Goal: Register for event/course: Sign up to attend an event or enroll in a course

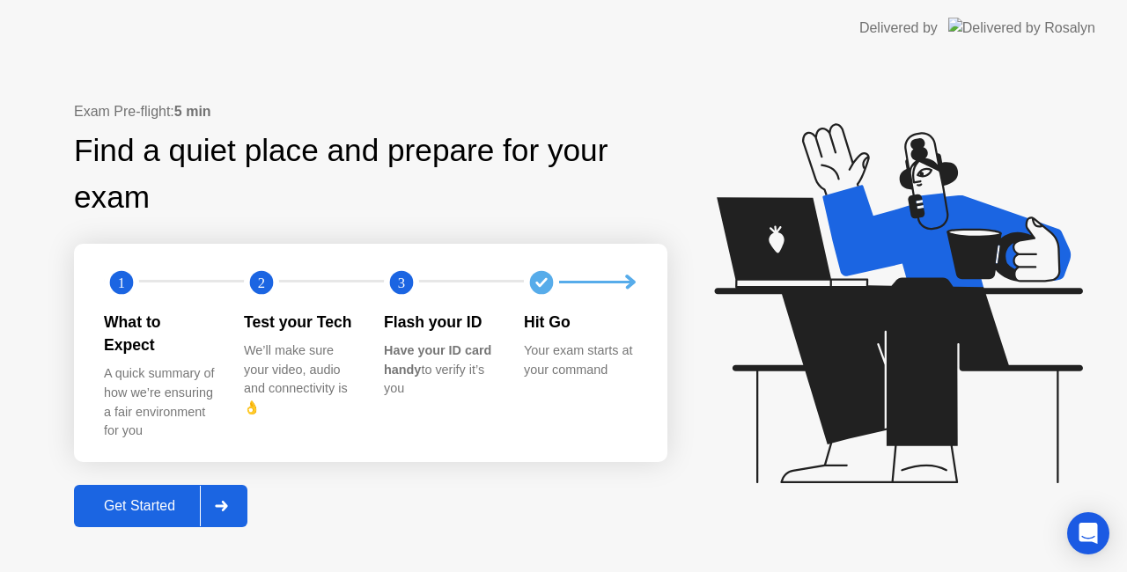
click at [152, 498] on div "Get Started" at bounding box center [139, 506] width 121 height 16
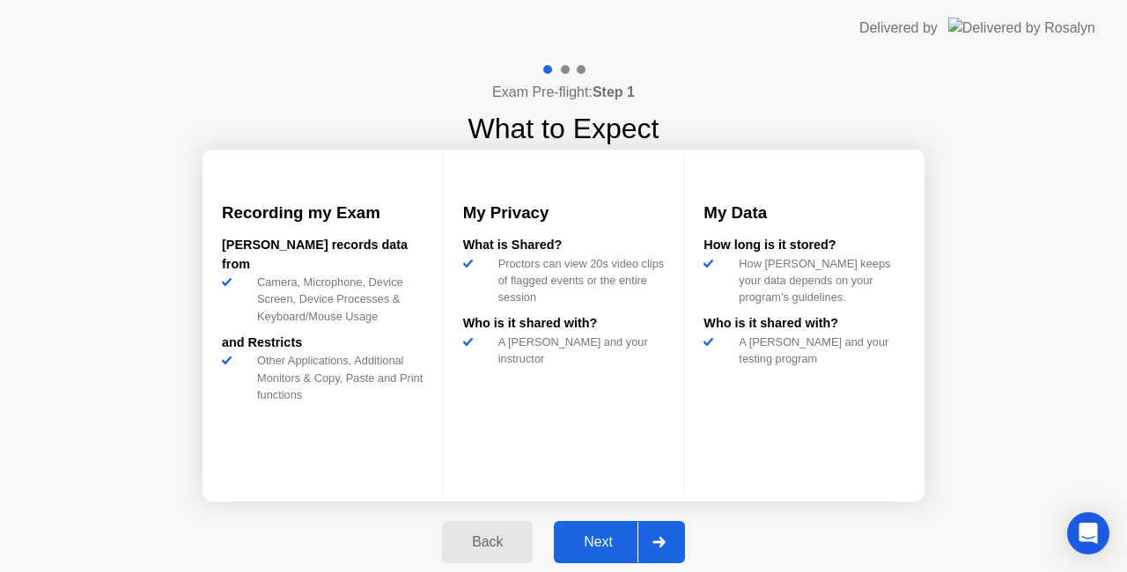
click at [606, 540] on div "Next" at bounding box center [598, 543] width 78 height 16
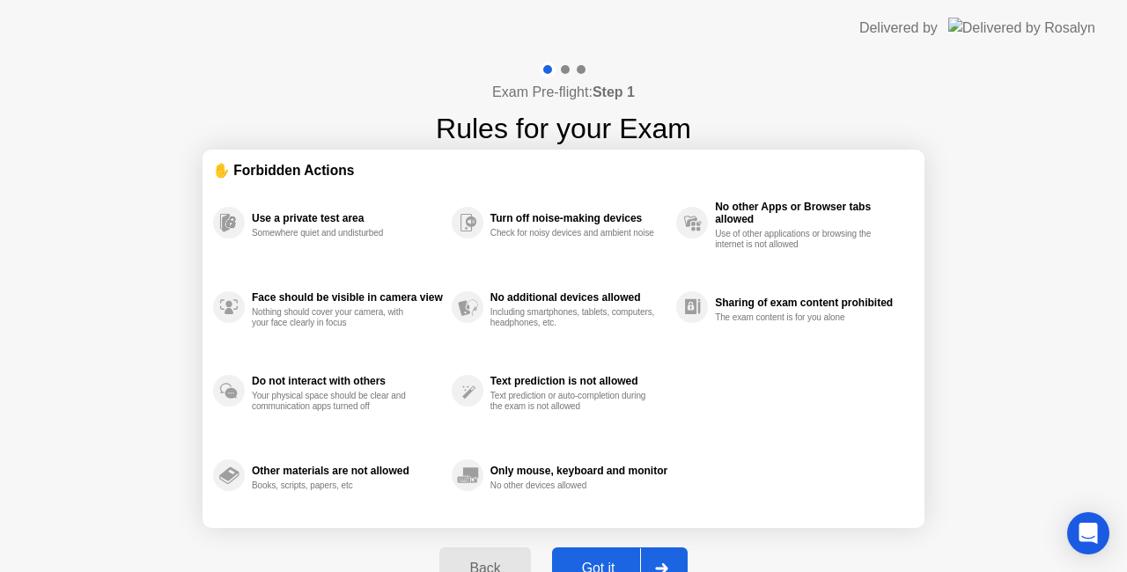
click at [606, 557] on button "Got it" at bounding box center [620, 569] width 136 height 42
select select "Available cameras"
select select "Available speakers"
select select "Available microphones"
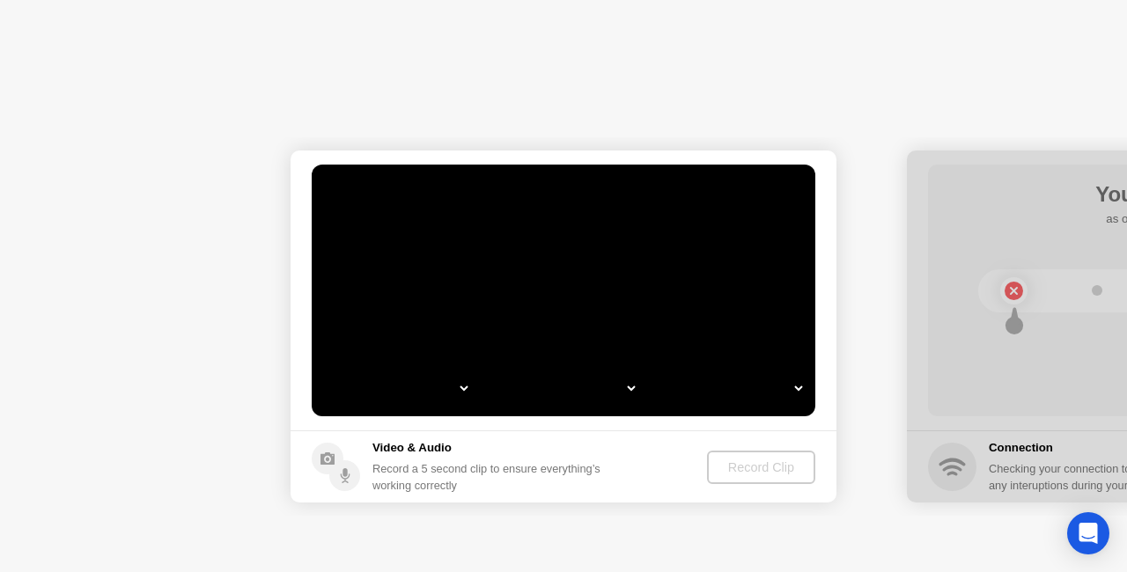
select select "**********"
select select "*******"
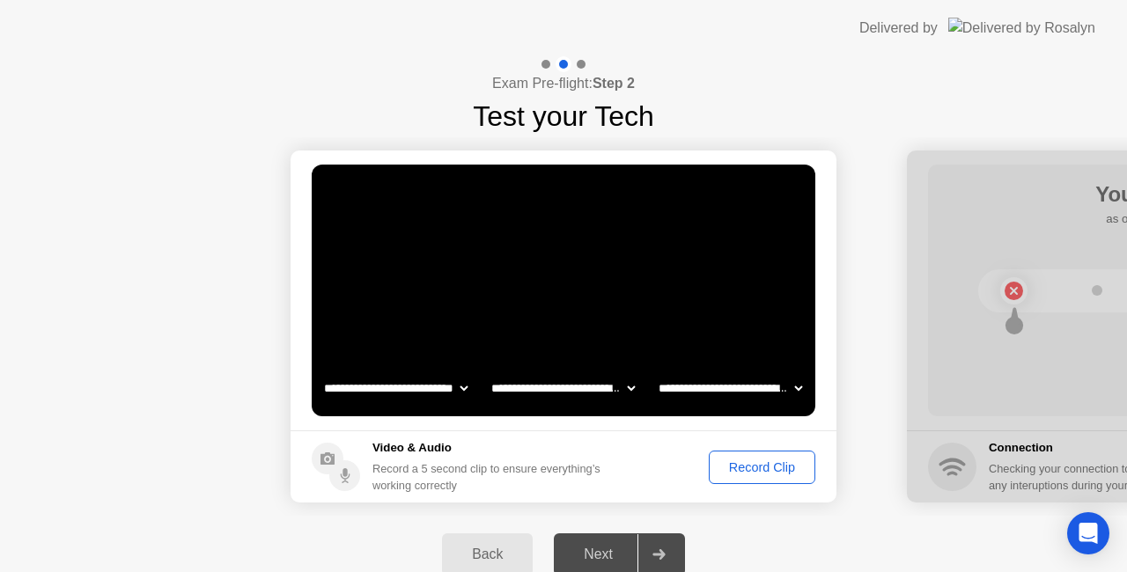
click at [778, 467] on div "Record Clip" at bounding box center [762, 468] width 94 height 14
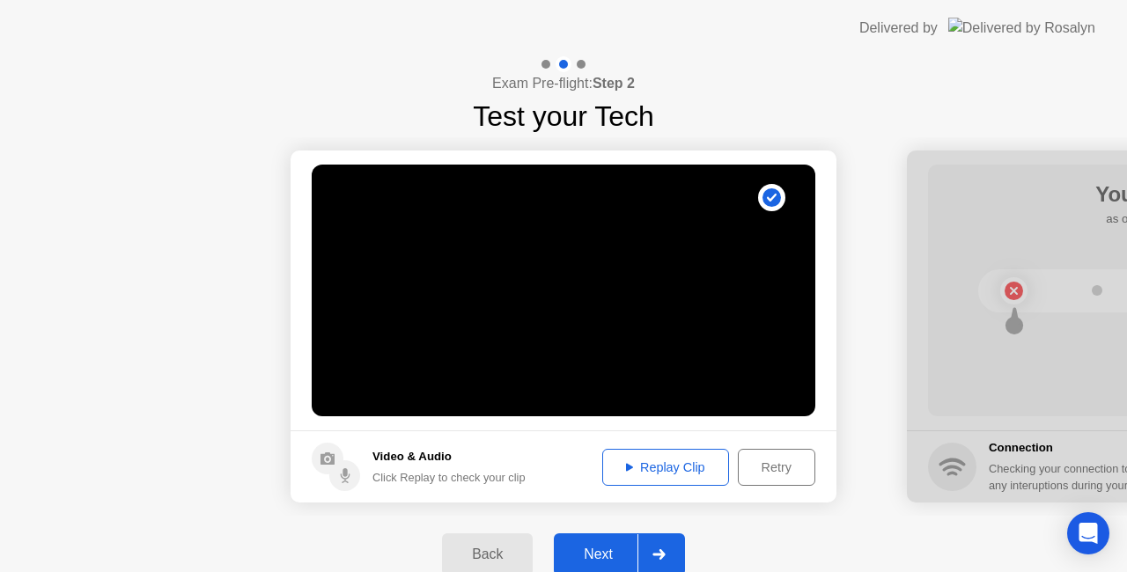
click at [594, 550] on div "Next" at bounding box center [598, 555] width 78 height 16
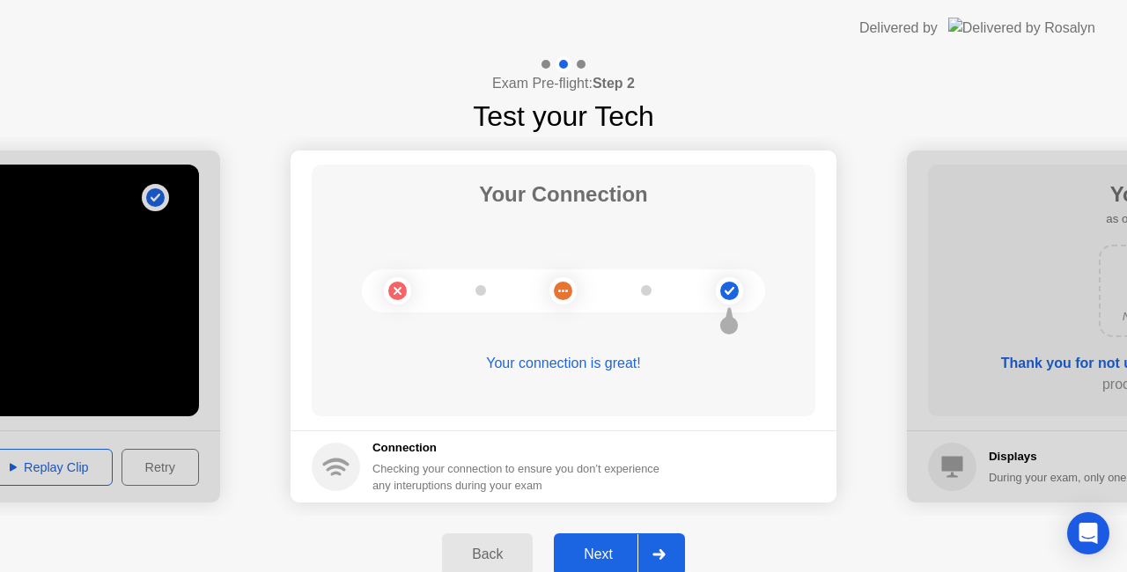
click at [587, 543] on button "Next" at bounding box center [619, 555] width 131 height 42
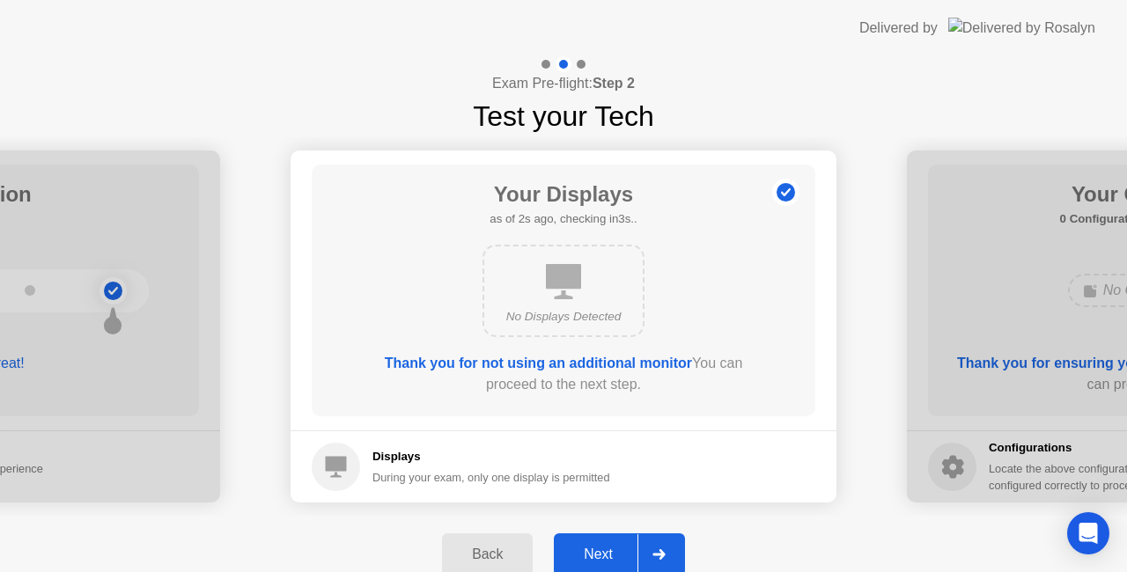
click at [587, 543] on button "Next" at bounding box center [619, 555] width 131 height 42
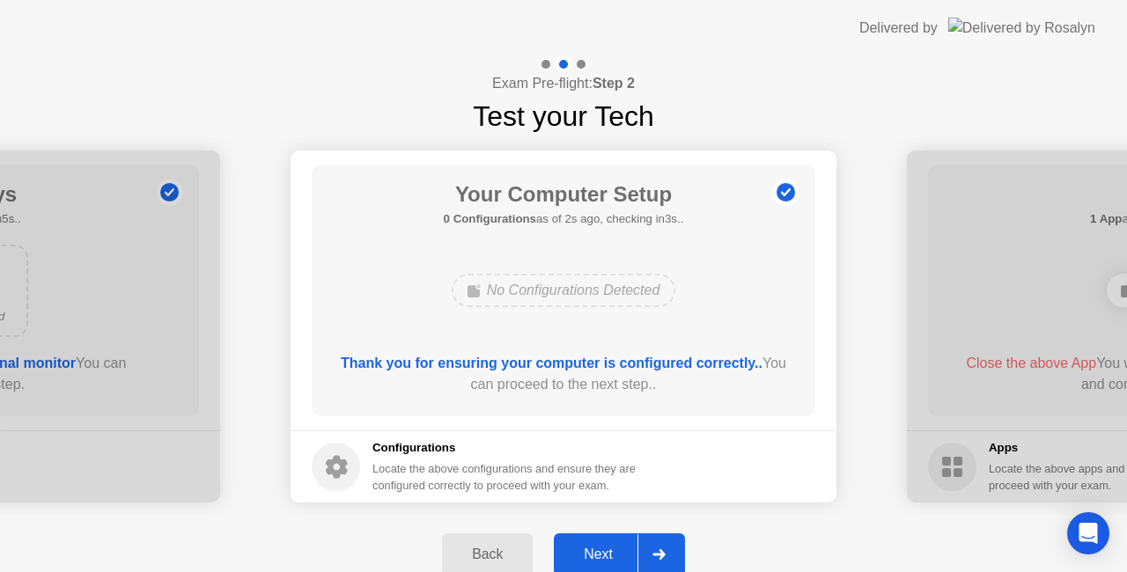
click at [587, 543] on button "Next" at bounding box center [619, 555] width 131 height 42
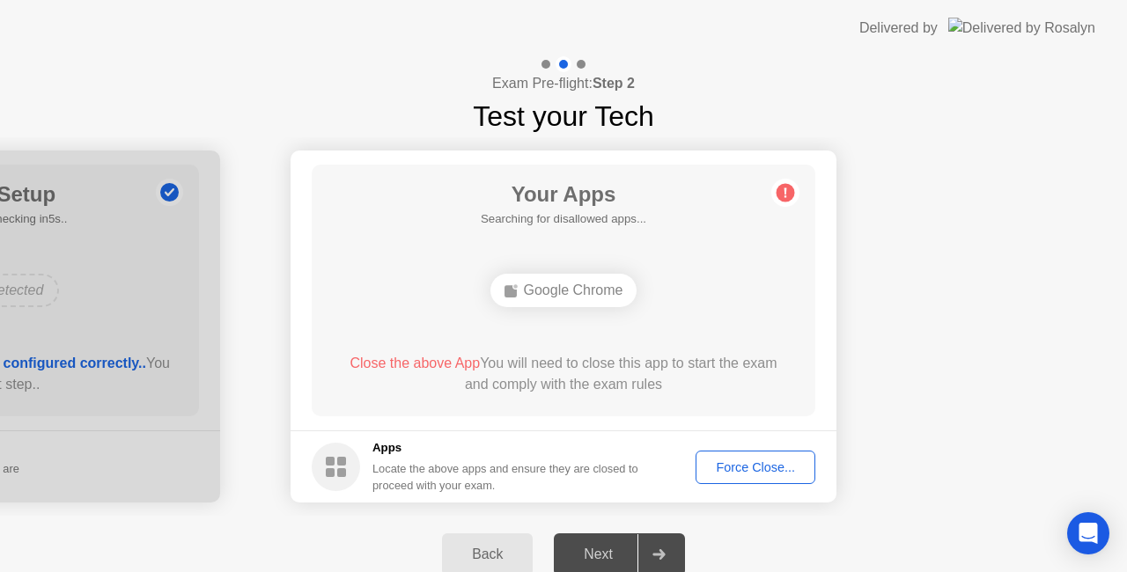
click at [748, 463] on div "Force Close..." at bounding box center [755, 468] width 107 height 14
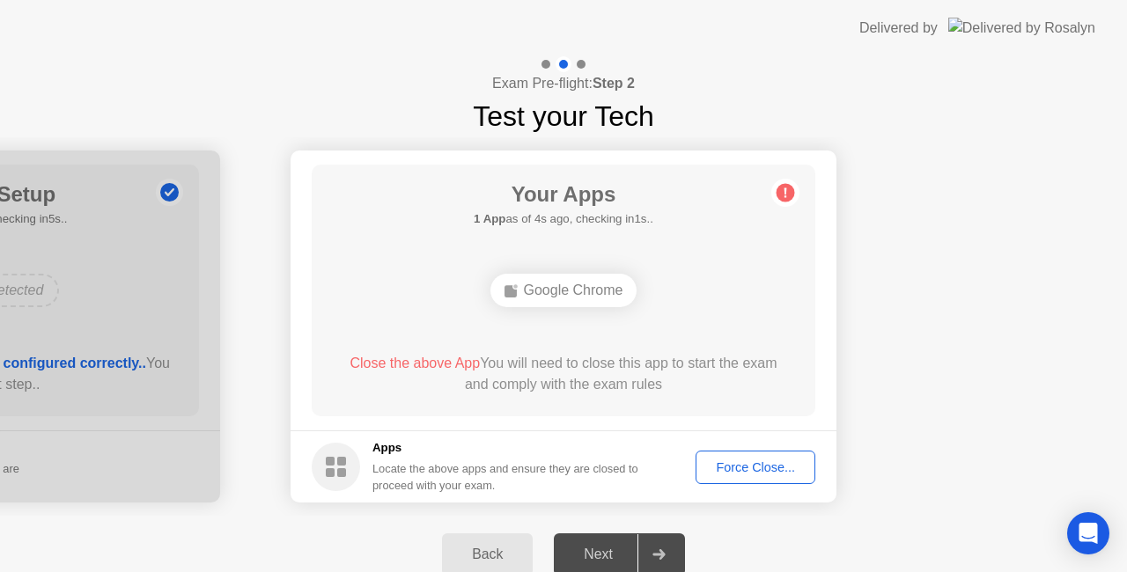
click at [740, 466] on div "Force Close..." at bounding box center [755, 468] width 107 height 14
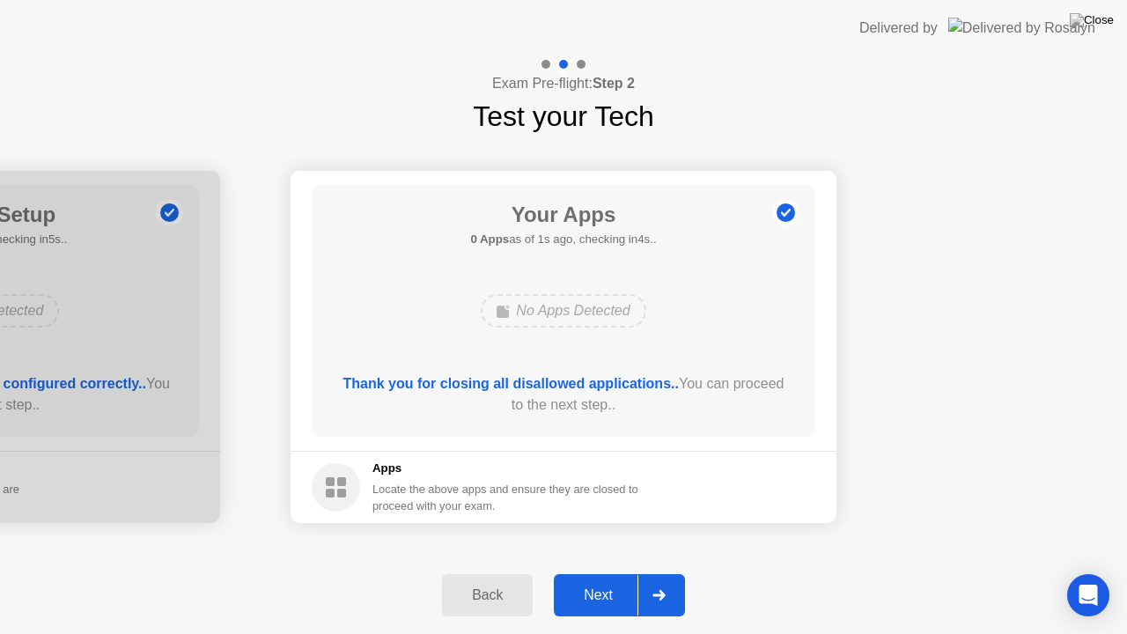
click at [607, 572] on div "Next" at bounding box center [598, 595] width 78 height 16
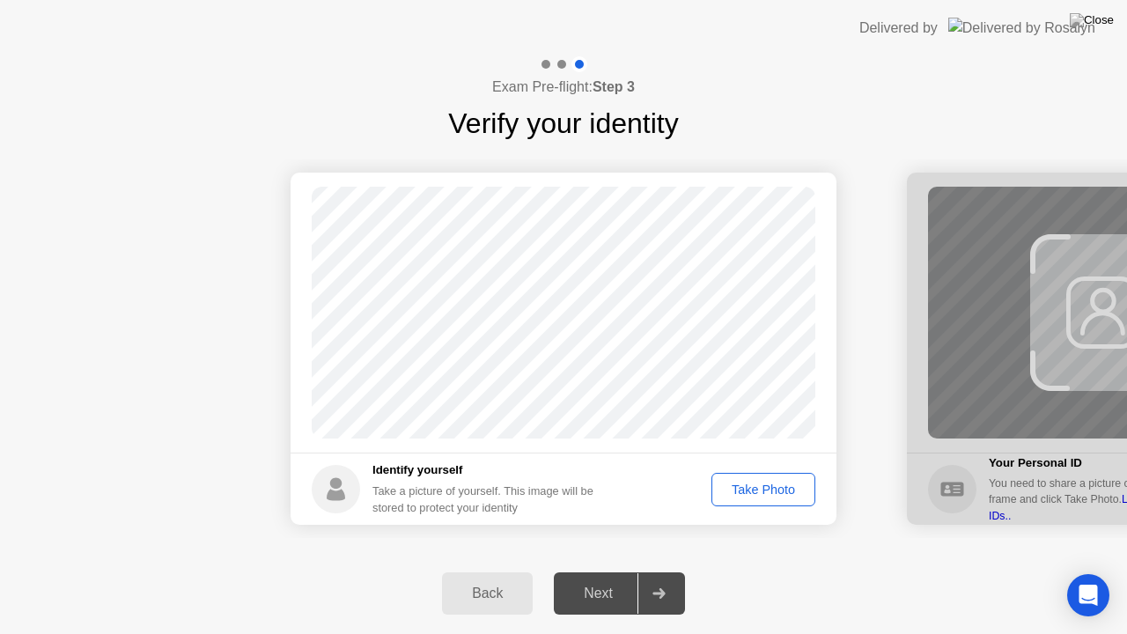
click at [767, 488] on div "Take Photo" at bounding box center [764, 490] width 92 height 14
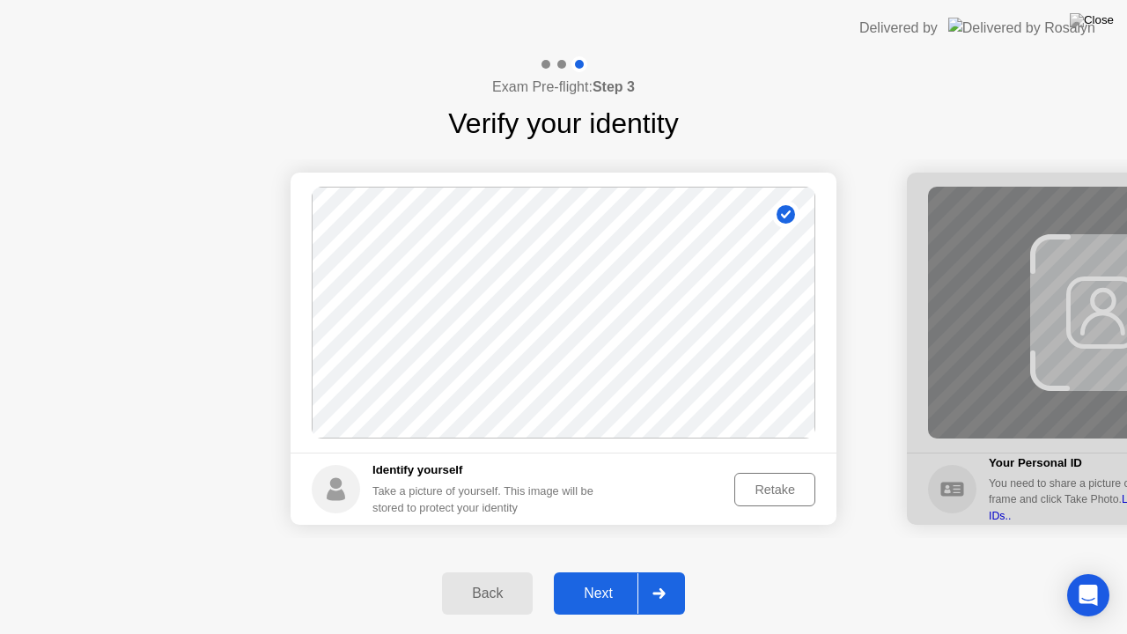
click at [615, 572] on div "Next" at bounding box center [598, 594] width 78 height 16
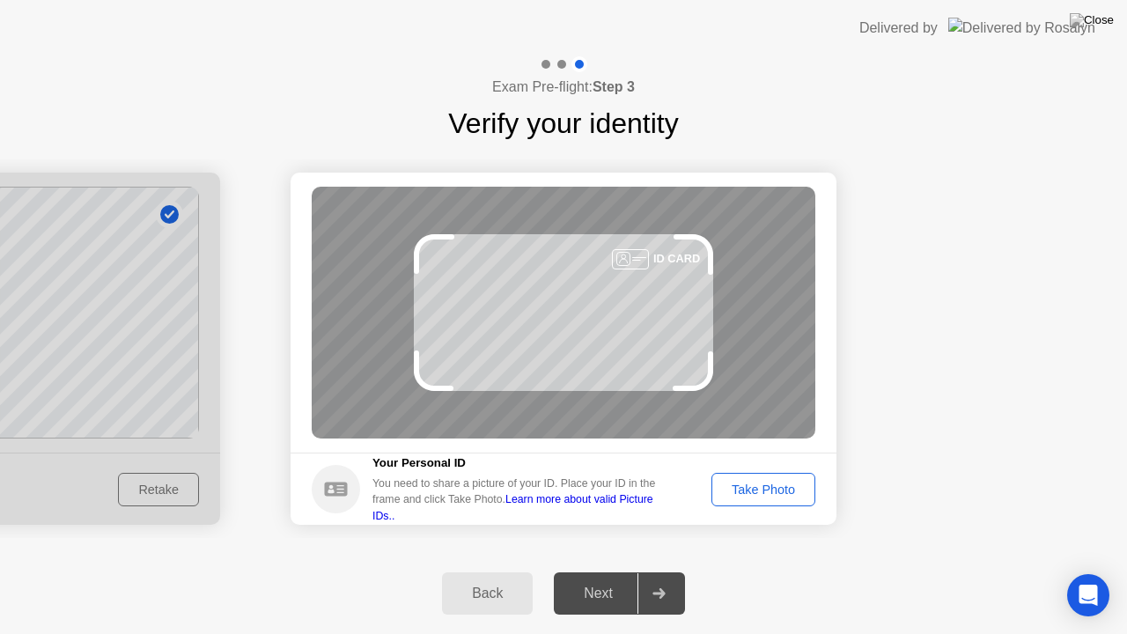
click at [757, 497] on div "Take Photo" at bounding box center [764, 490] width 92 height 14
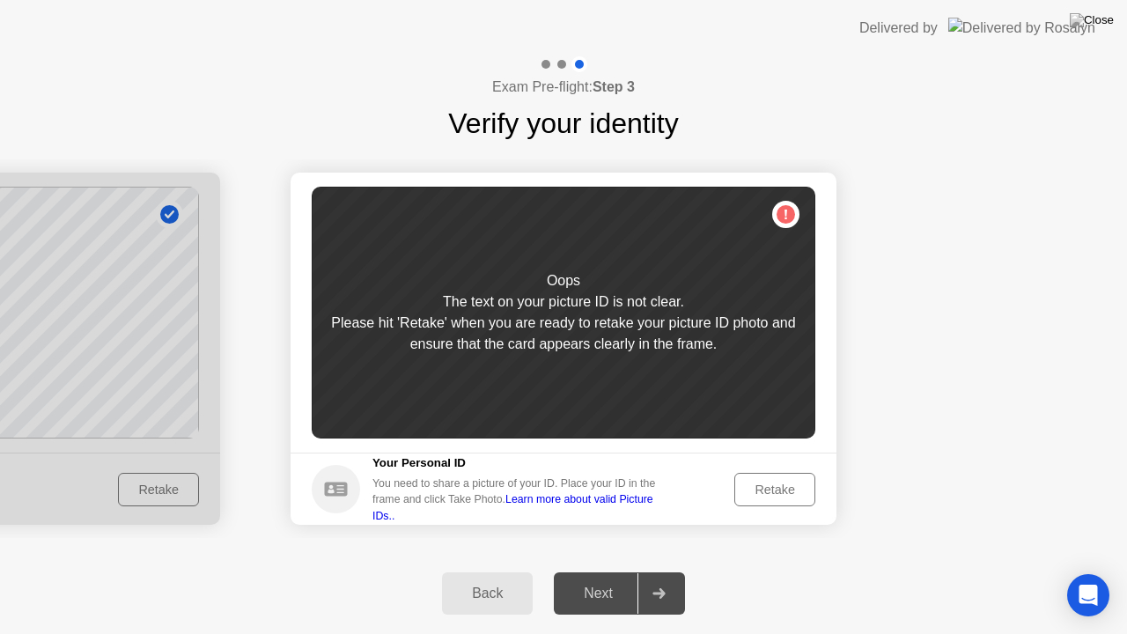
click at [774, 488] on div "Retake" at bounding box center [775, 490] width 69 height 14
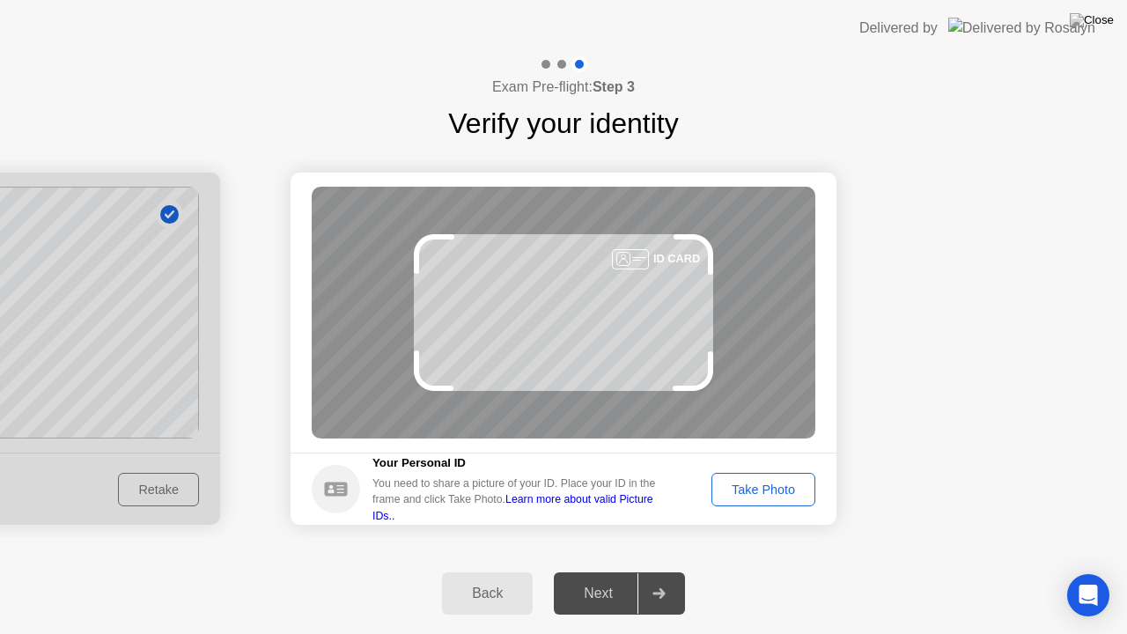
click at [758, 497] on div "Take Photo" at bounding box center [764, 490] width 92 height 14
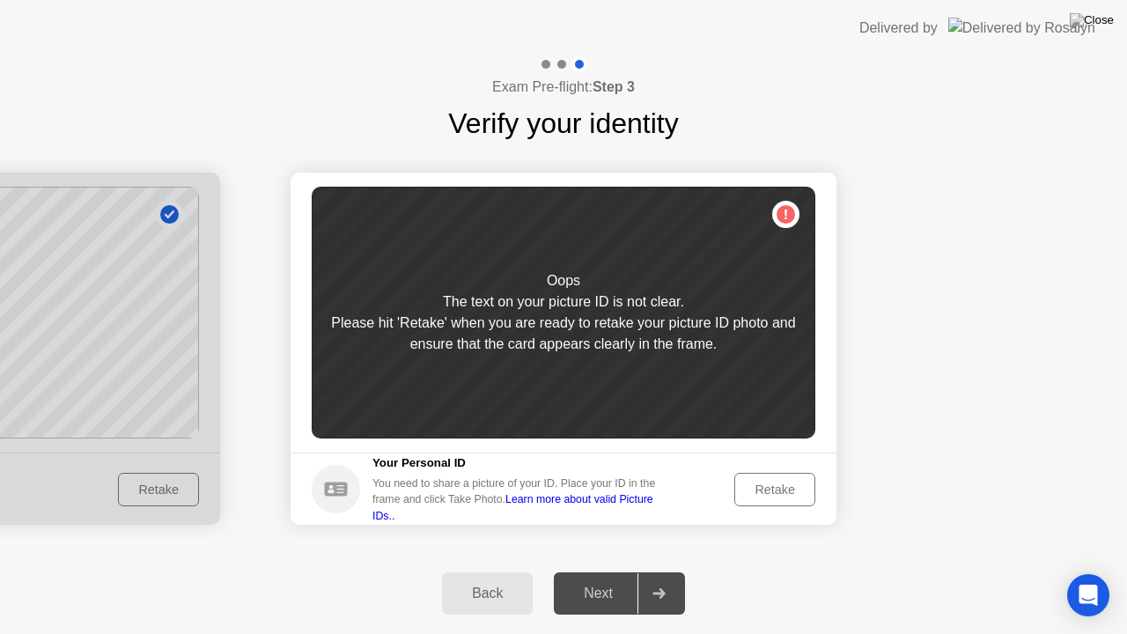
click at [763, 497] on div "Retake" at bounding box center [775, 490] width 69 height 14
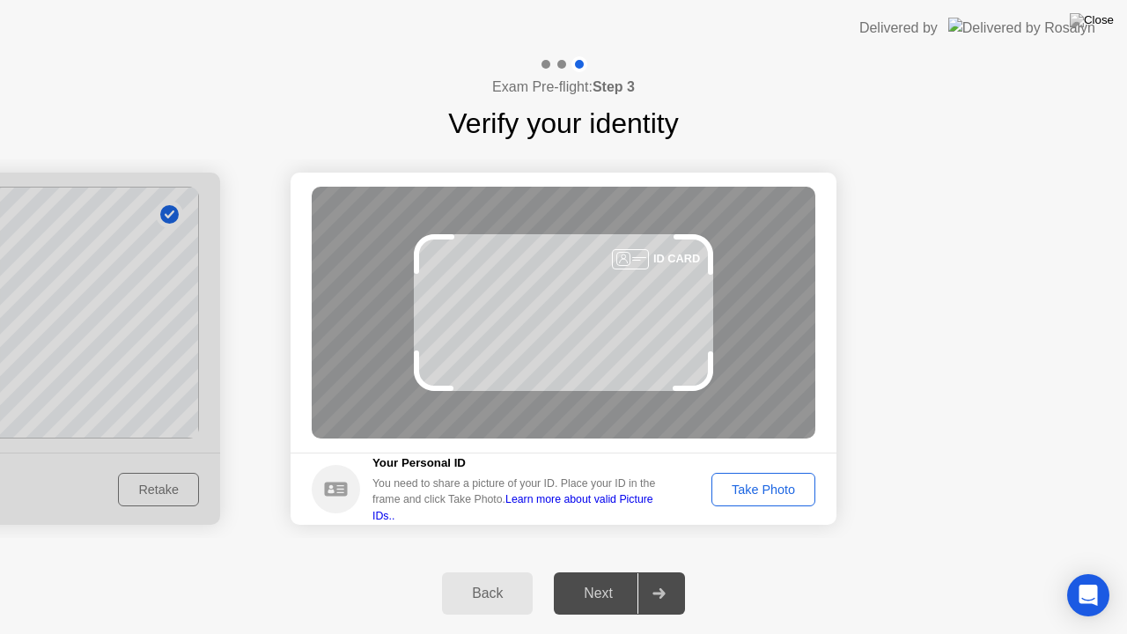
click at [754, 483] on div "Take Photo" at bounding box center [764, 490] width 92 height 14
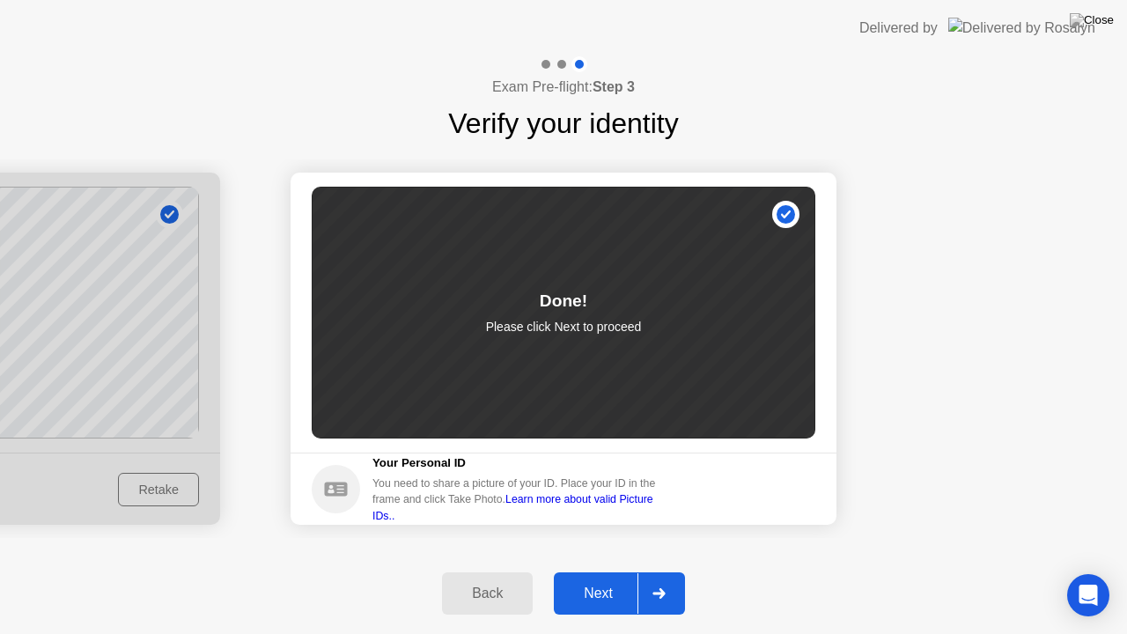
click at [596, 572] on div "Next" at bounding box center [598, 594] width 78 height 16
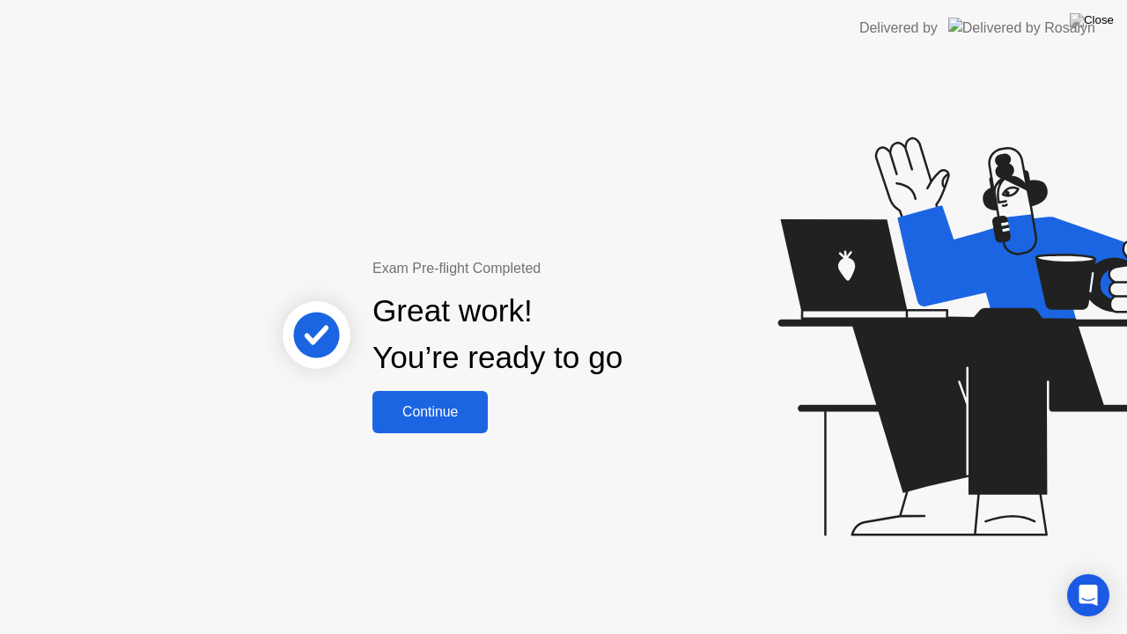
click at [439, 404] on div "Continue" at bounding box center [430, 412] width 105 height 16
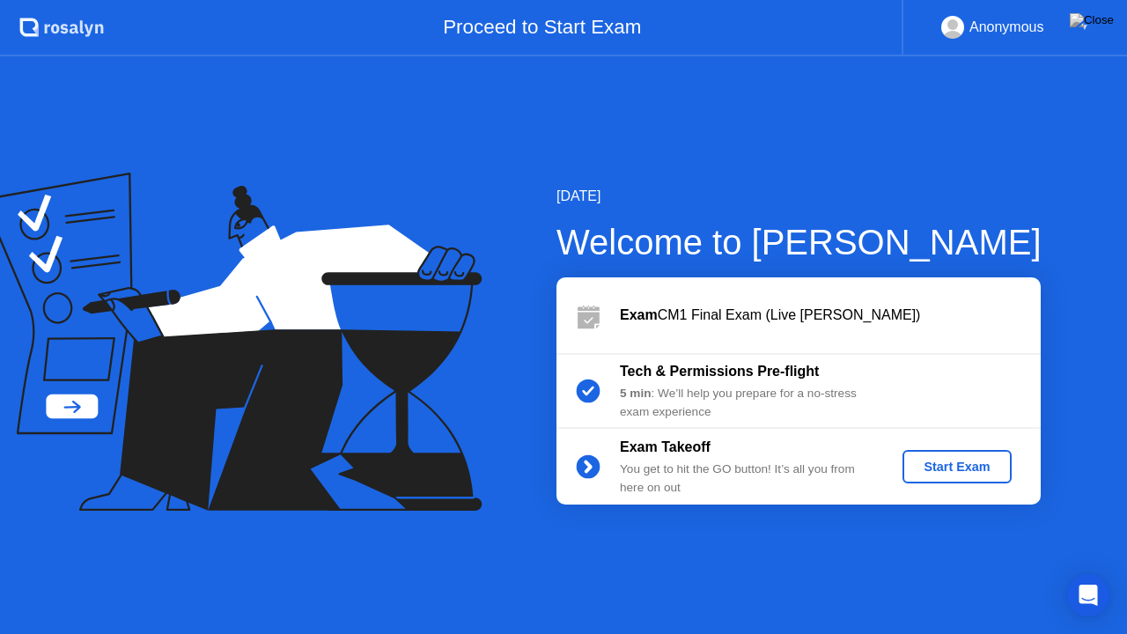
click at [957, 472] on div "Start Exam" at bounding box center [957, 467] width 94 height 14
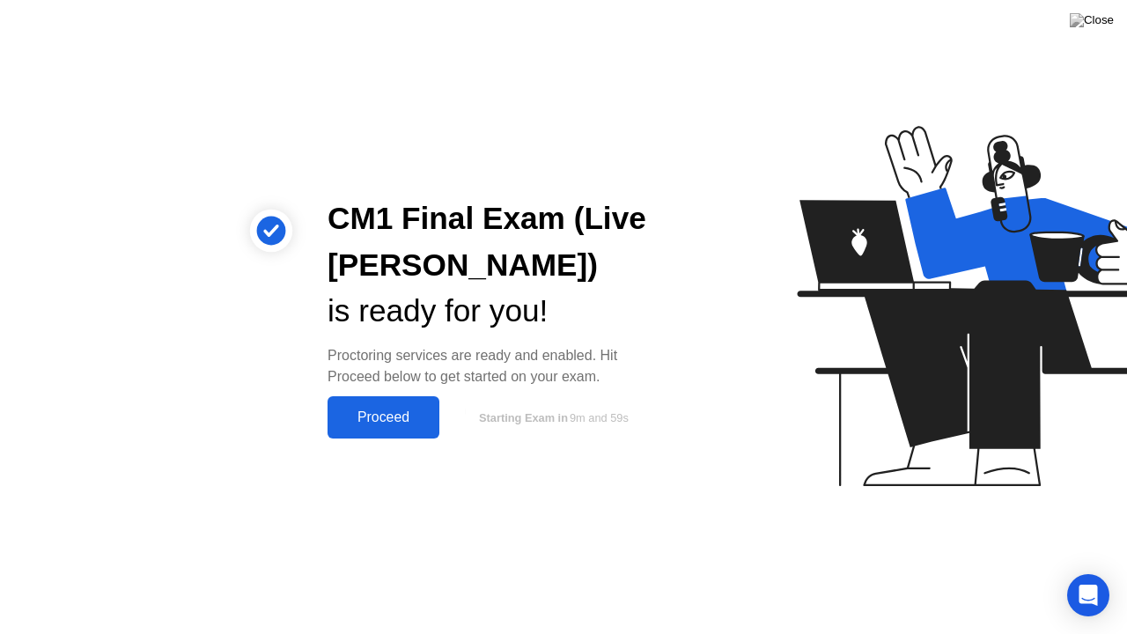
click at [345, 417] on div "Proceed" at bounding box center [383, 418] width 101 height 16
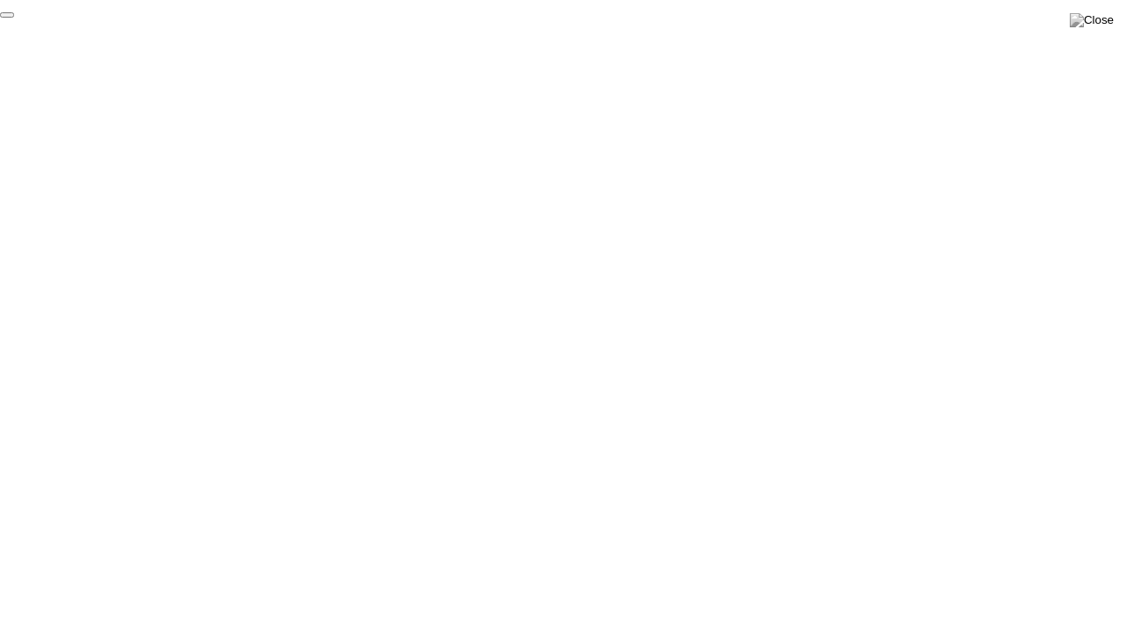
click div "End Proctoring Session"
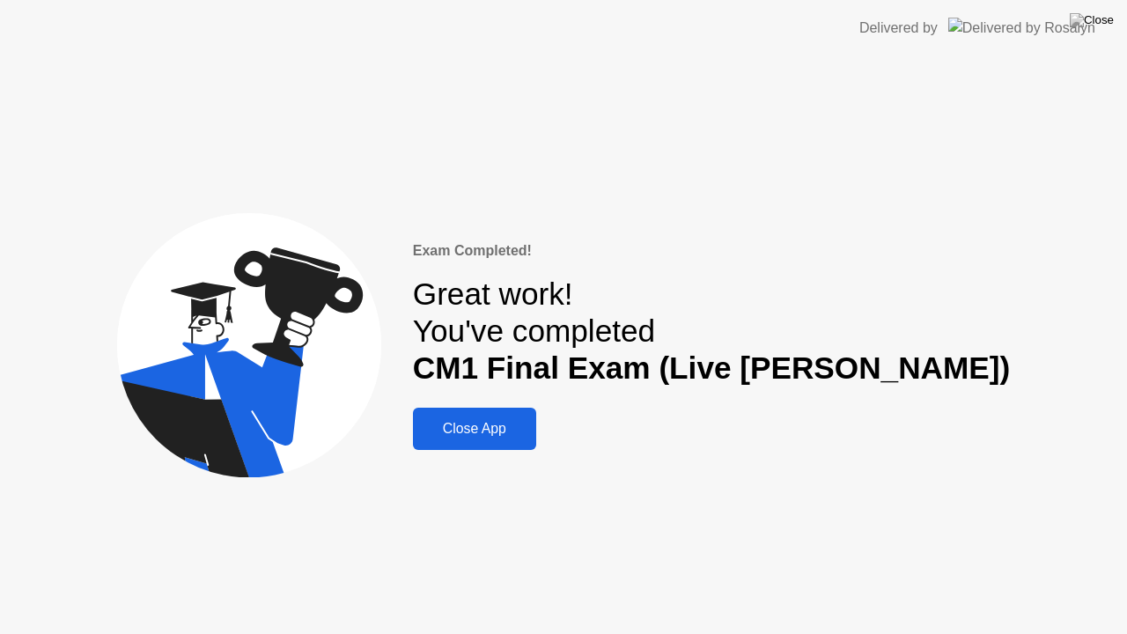
click at [522, 428] on div "Close App" at bounding box center [474, 429] width 113 height 16
